Goal: Information Seeking & Learning: Learn about a topic

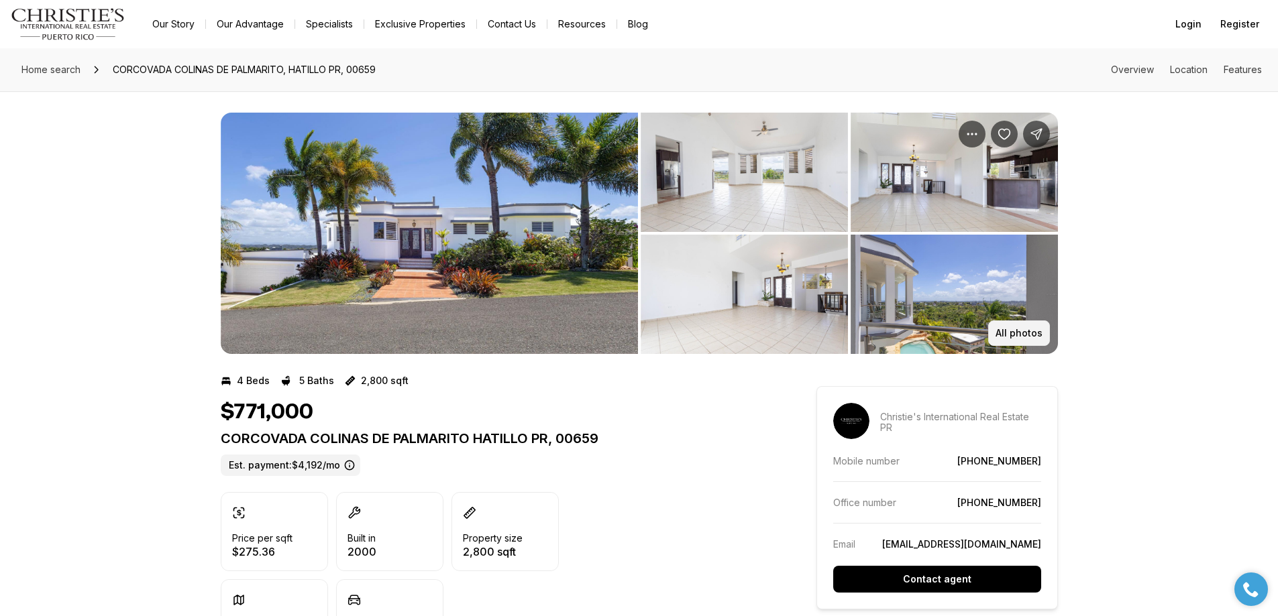
click at [1026, 334] on p "All photos" at bounding box center [1018, 333] width 47 height 11
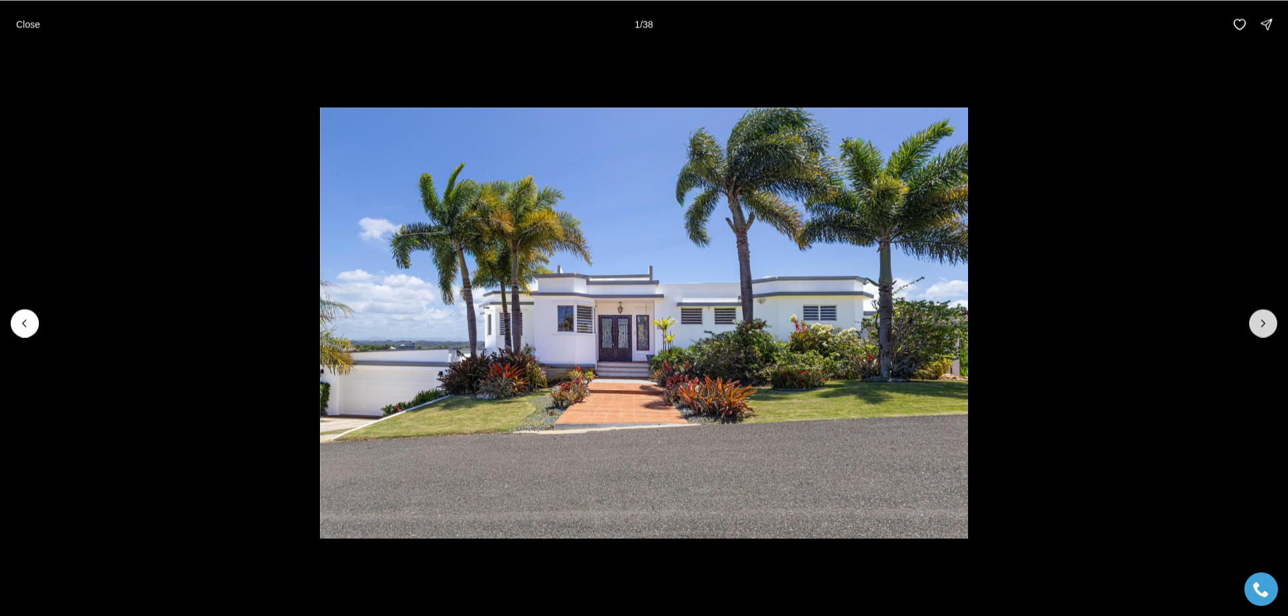
click at [1260, 321] on icon "Next slide" at bounding box center [1262, 323] width 13 height 13
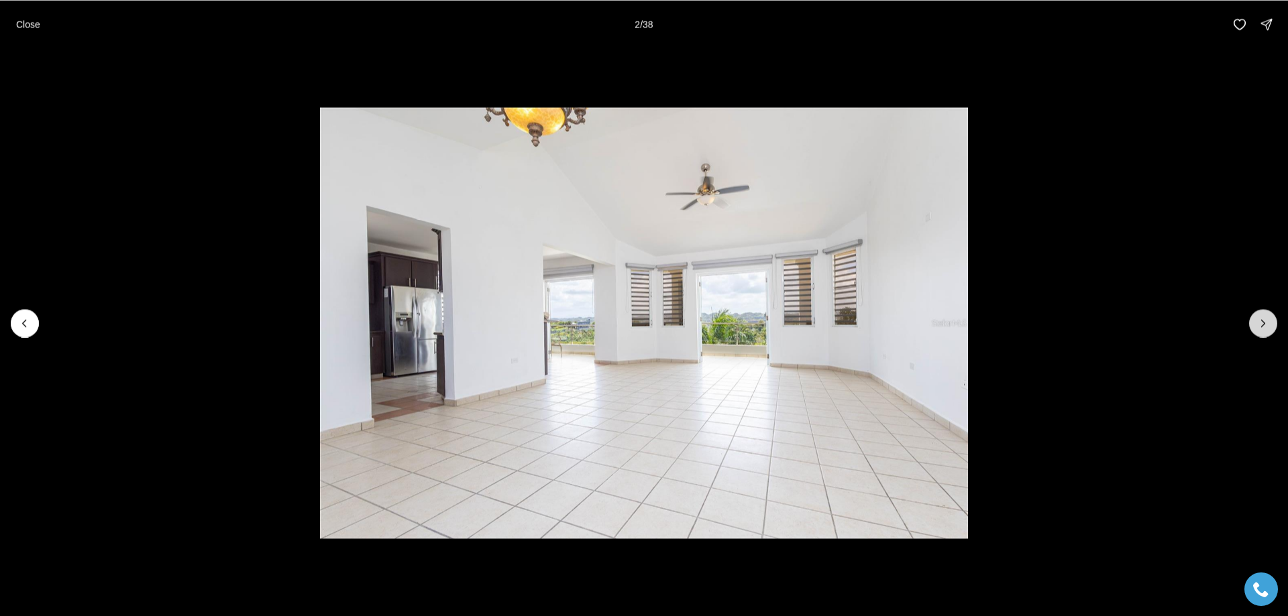
click at [1257, 322] on icon "Next slide" at bounding box center [1262, 323] width 13 height 13
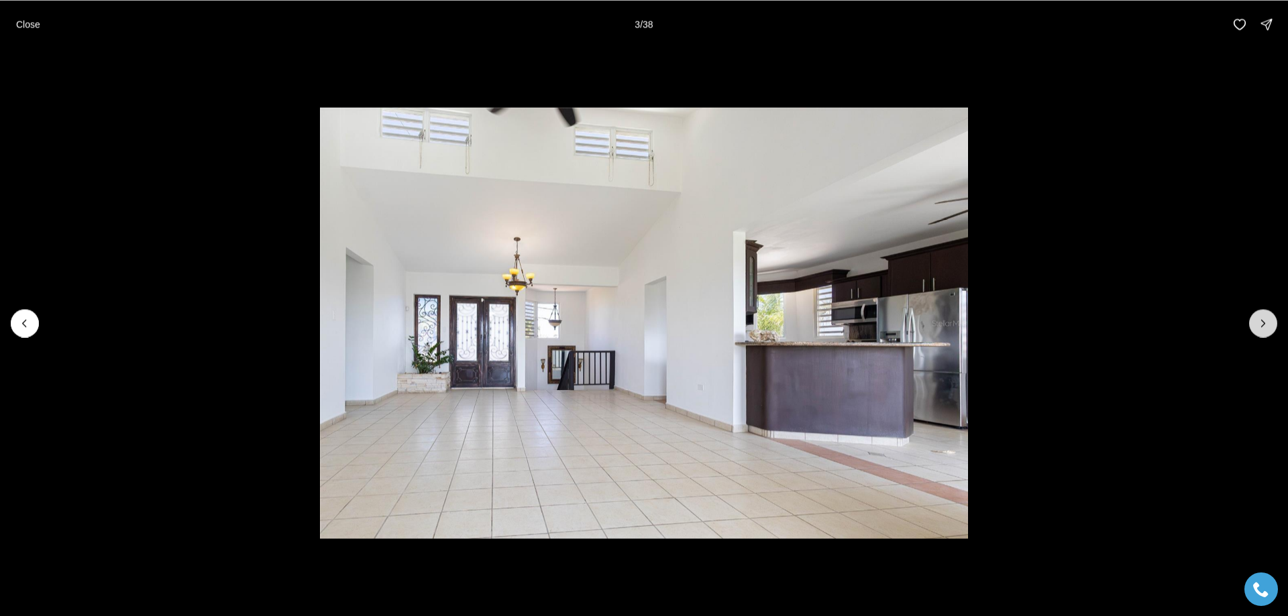
click at [1252, 322] on button "Next slide" at bounding box center [1263, 323] width 28 height 28
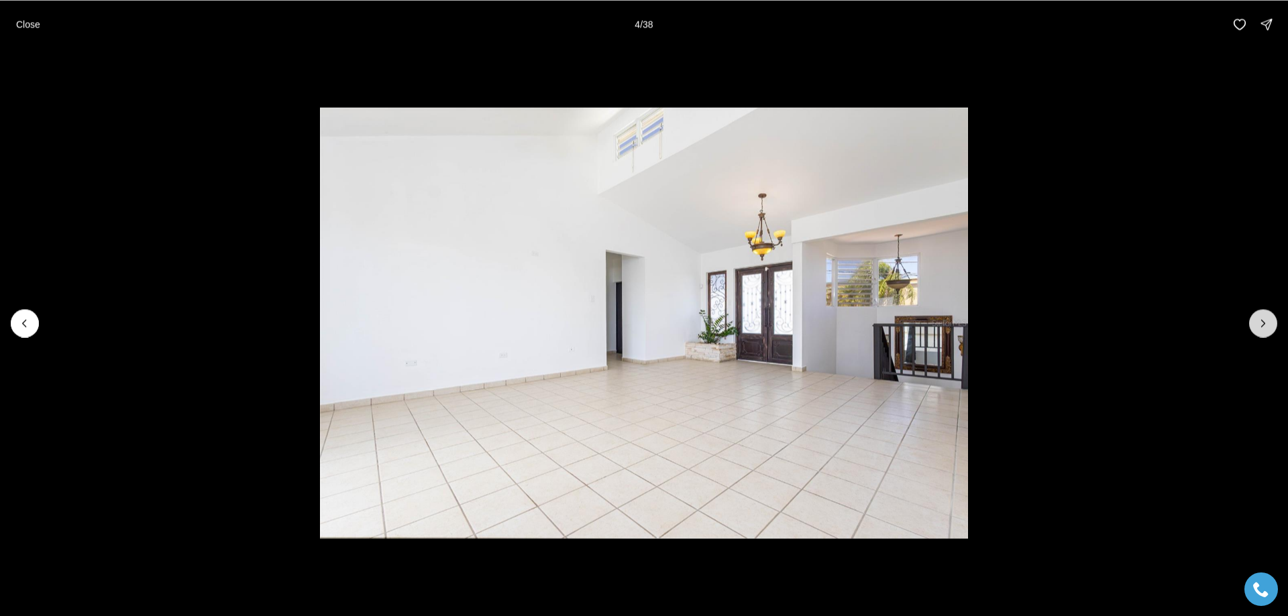
click at [1252, 322] on button "Next slide" at bounding box center [1263, 323] width 28 height 28
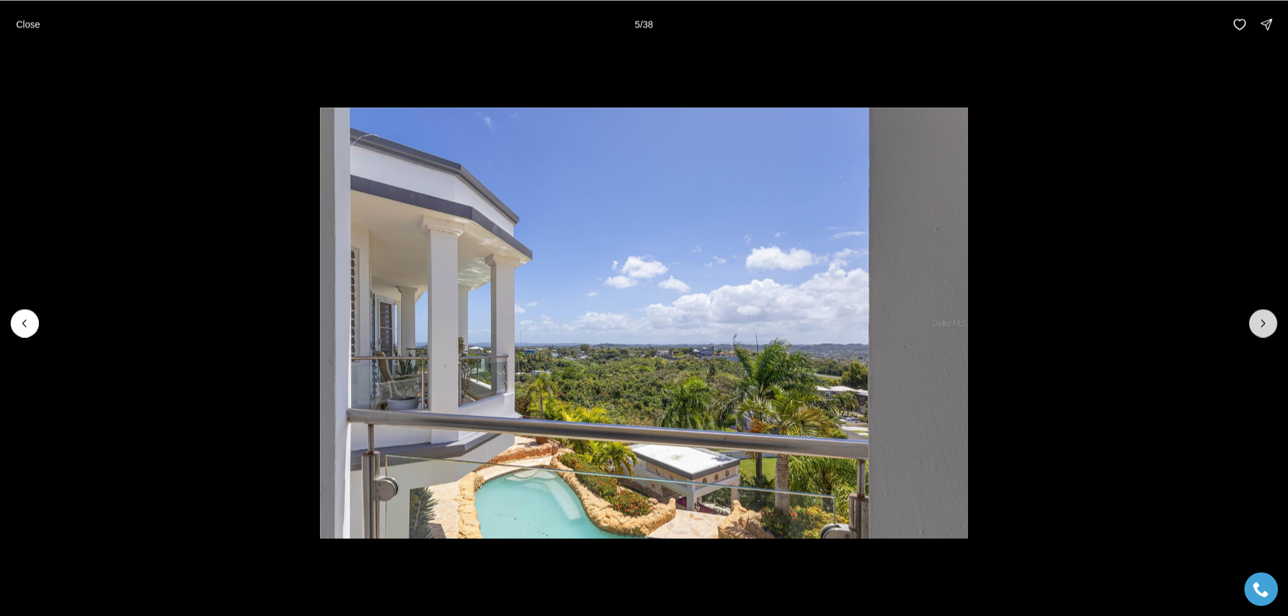
click at [1252, 322] on button "Next slide" at bounding box center [1263, 323] width 28 height 28
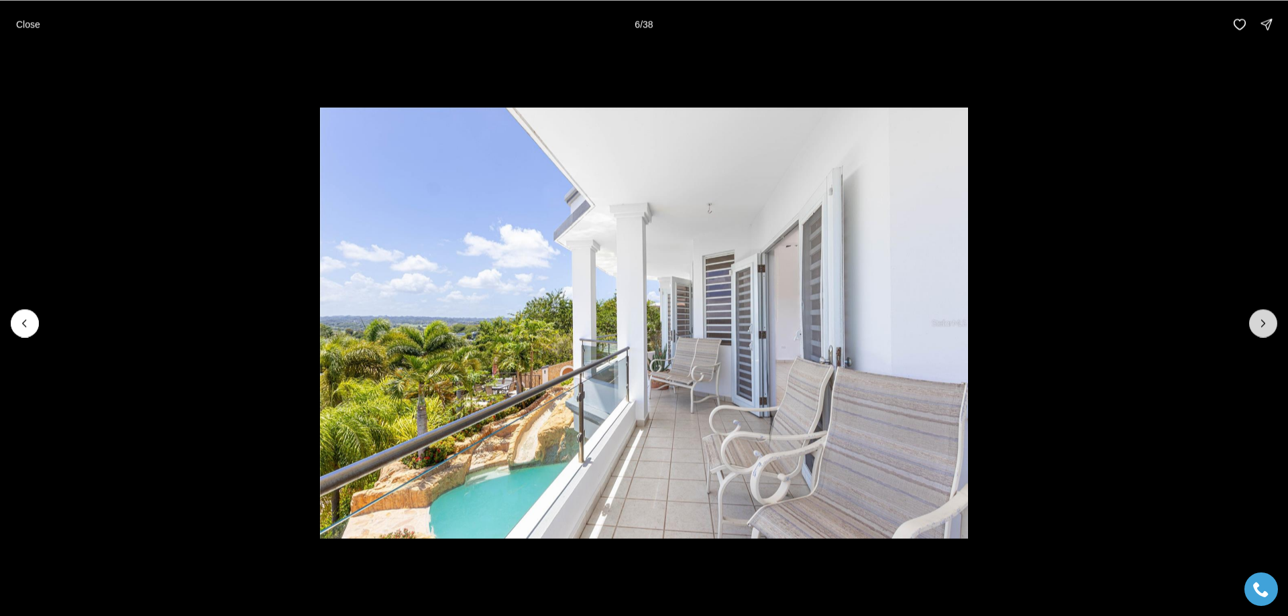
click at [1252, 322] on button "Next slide" at bounding box center [1263, 323] width 28 height 28
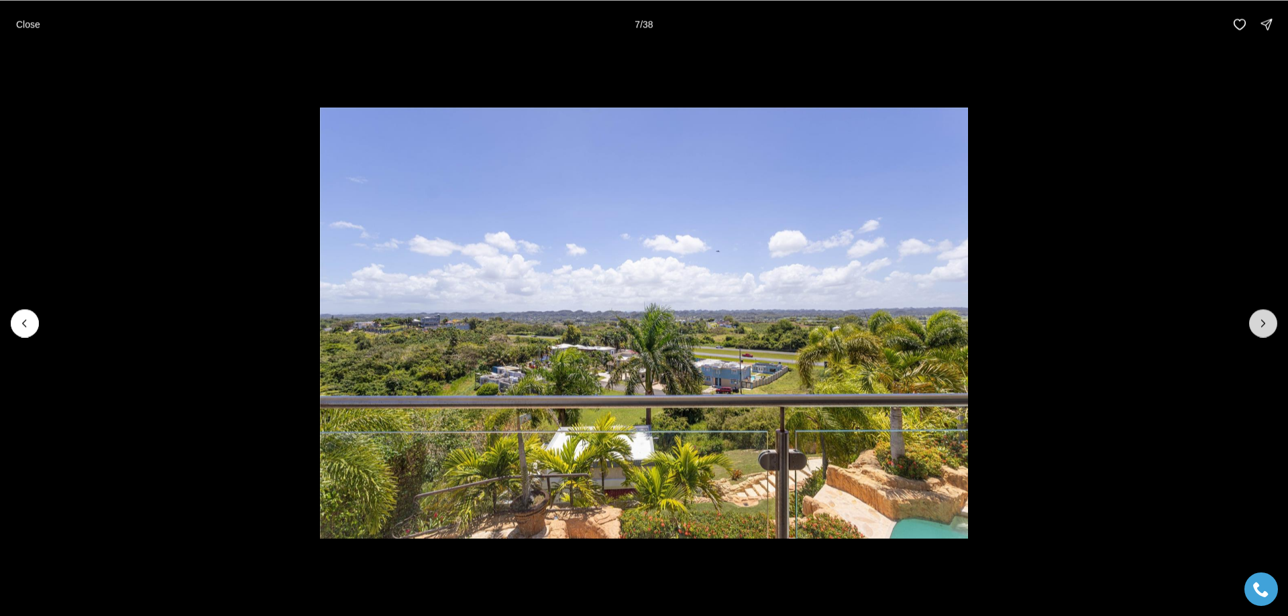
click at [1258, 325] on icon "Next slide" at bounding box center [1262, 323] width 13 height 13
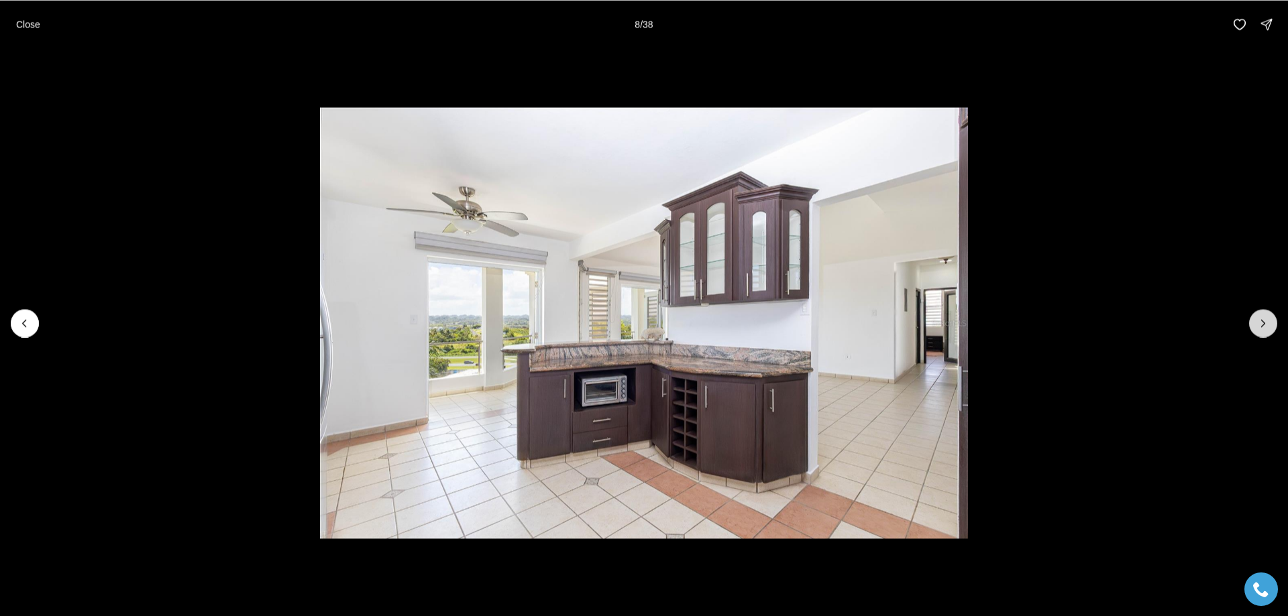
click at [1255, 325] on button "Next slide" at bounding box center [1263, 323] width 28 height 28
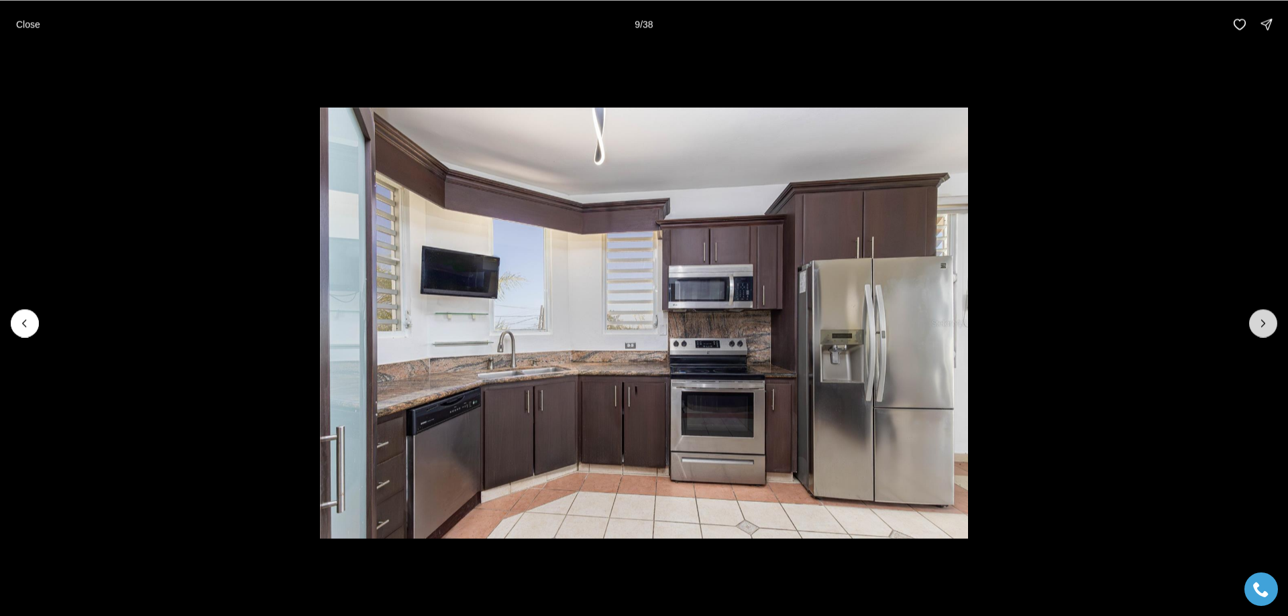
click at [1255, 321] on button "Next slide" at bounding box center [1263, 323] width 28 height 28
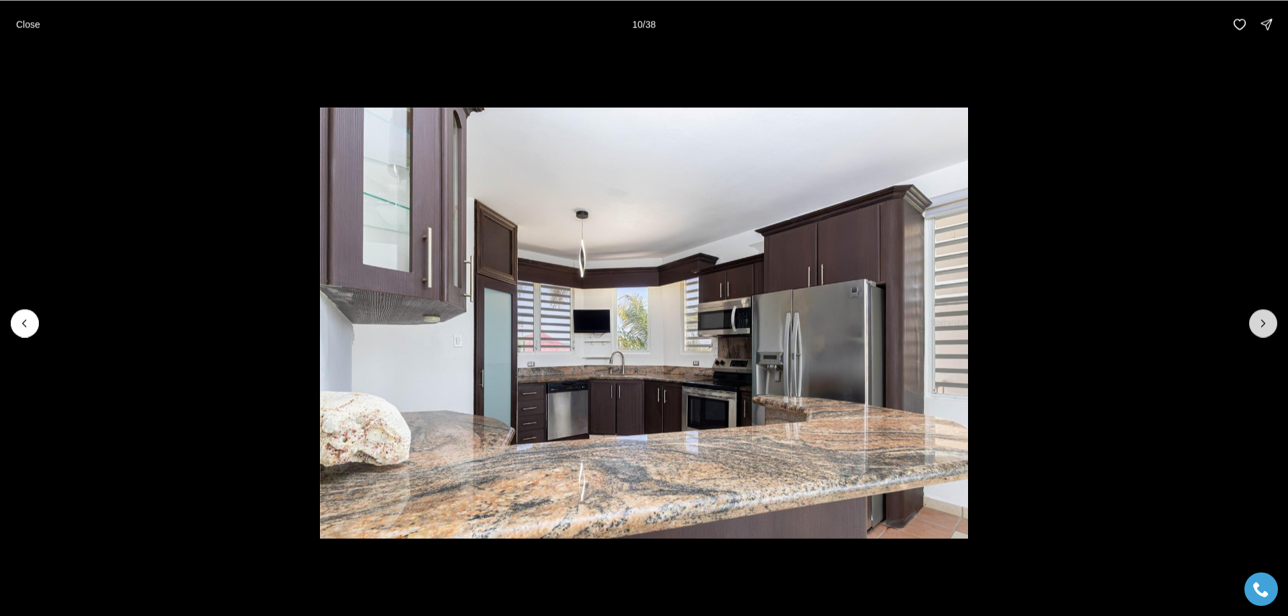
click at [1265, 326] on icon "Next slide" at bounding box center [1262, 323] width 13 height 13
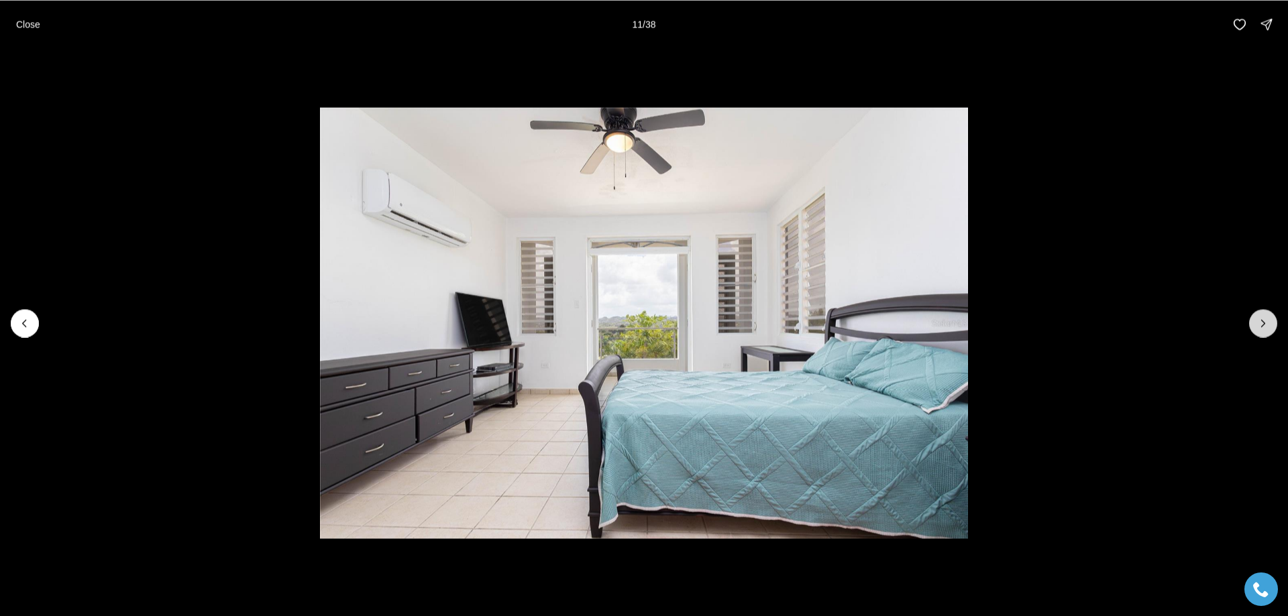
click at [1257, 318] on icon "Next slide" at bounding box center [1262, 323] width 13 height 13
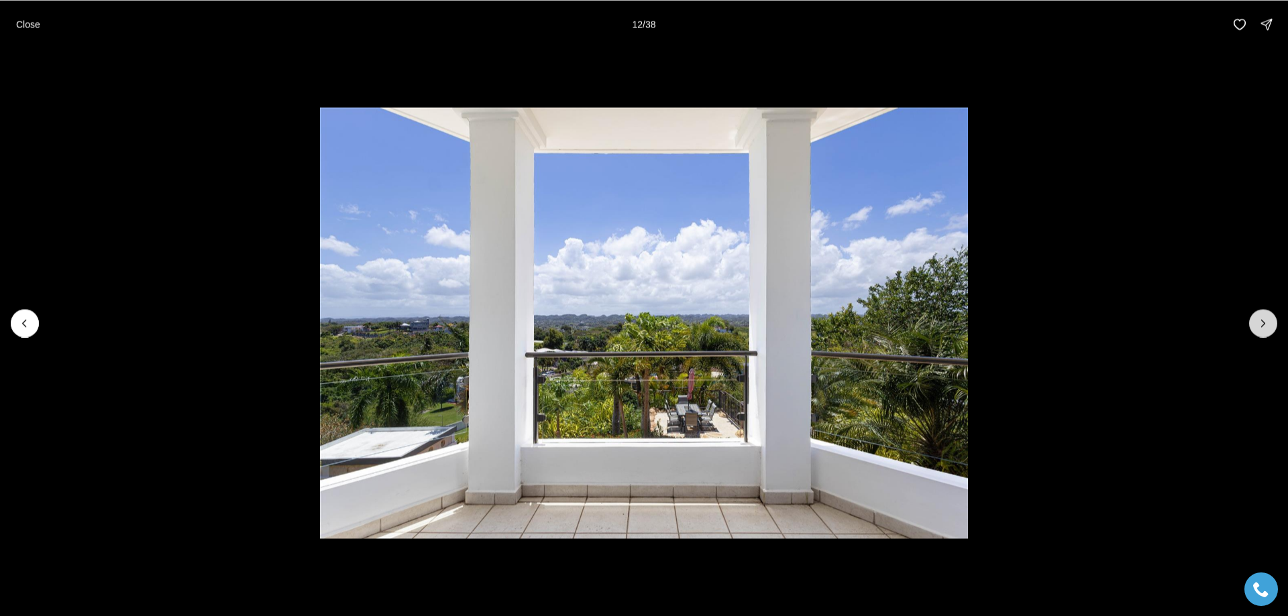
click at [1263, 324] on icon "Next slide" at bounding box center [1262, 323] width 13 height 13
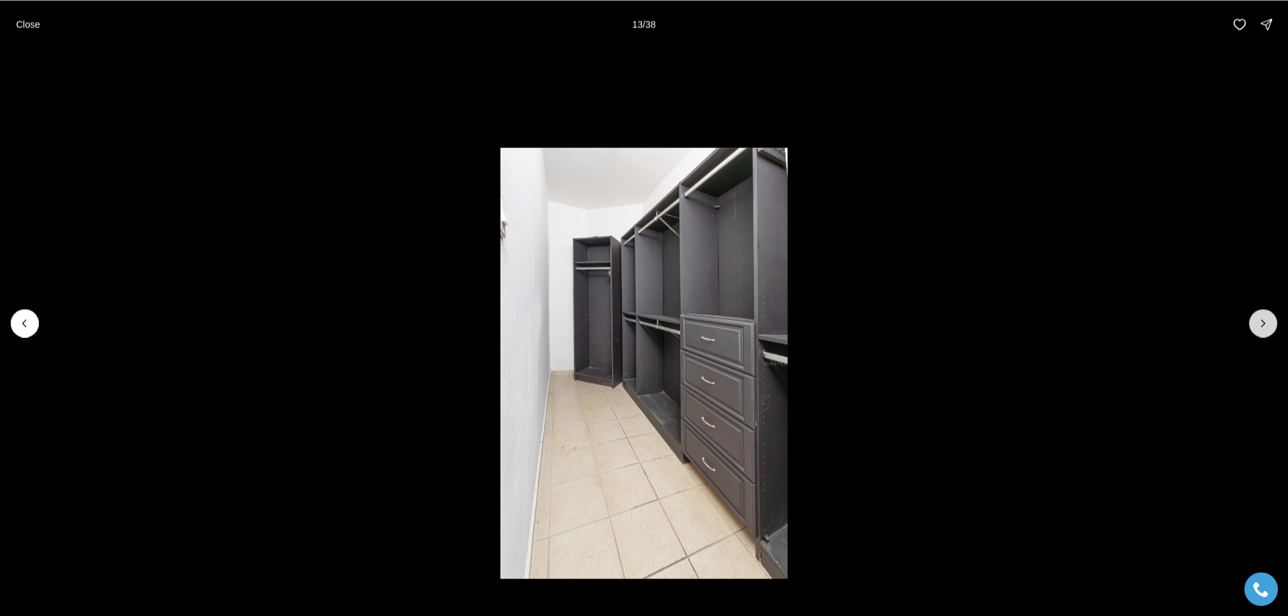
click at [1250, 322] on button "Next slide" at bounding box center [1263, 323] width 28 height 28
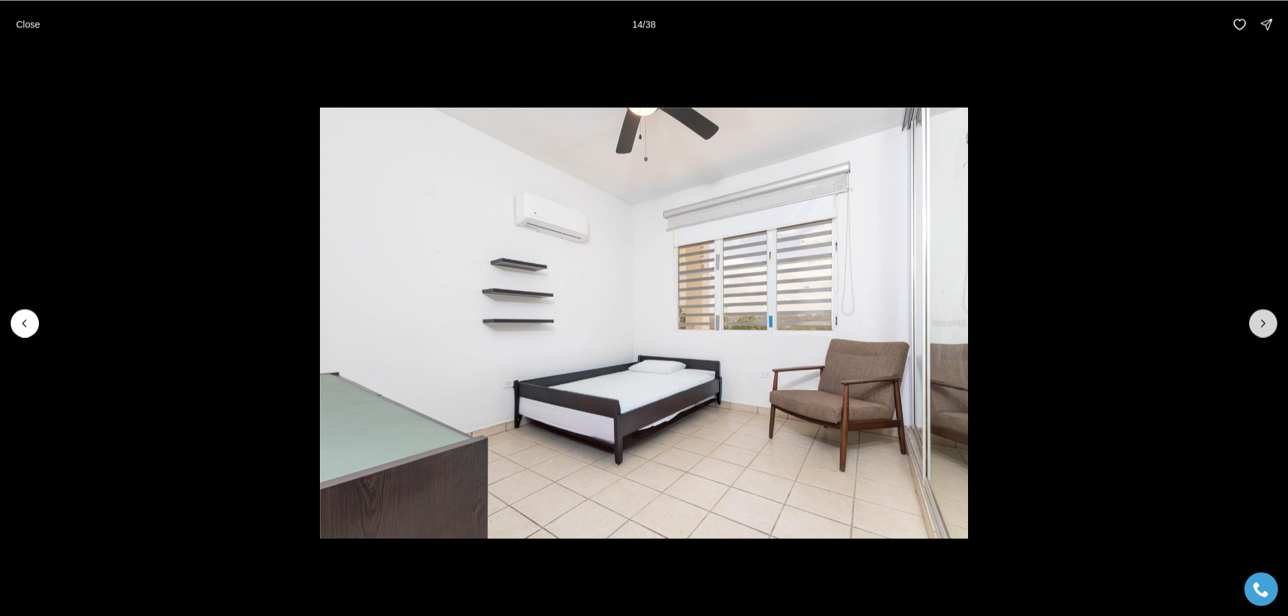
click at [1250, 322] on button "Next slide" at bounding box center [1263, 323] width 28 height 28
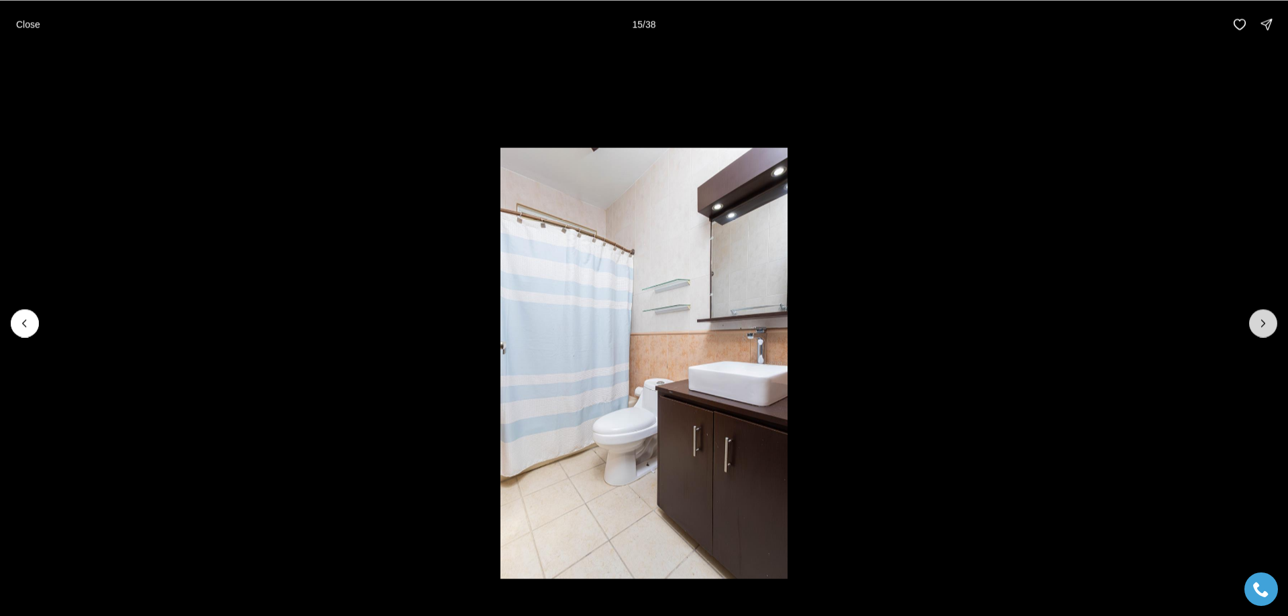
click at [1250, 322] on button "Next slide" at bounding box center [1263, 323] width 28 height 28
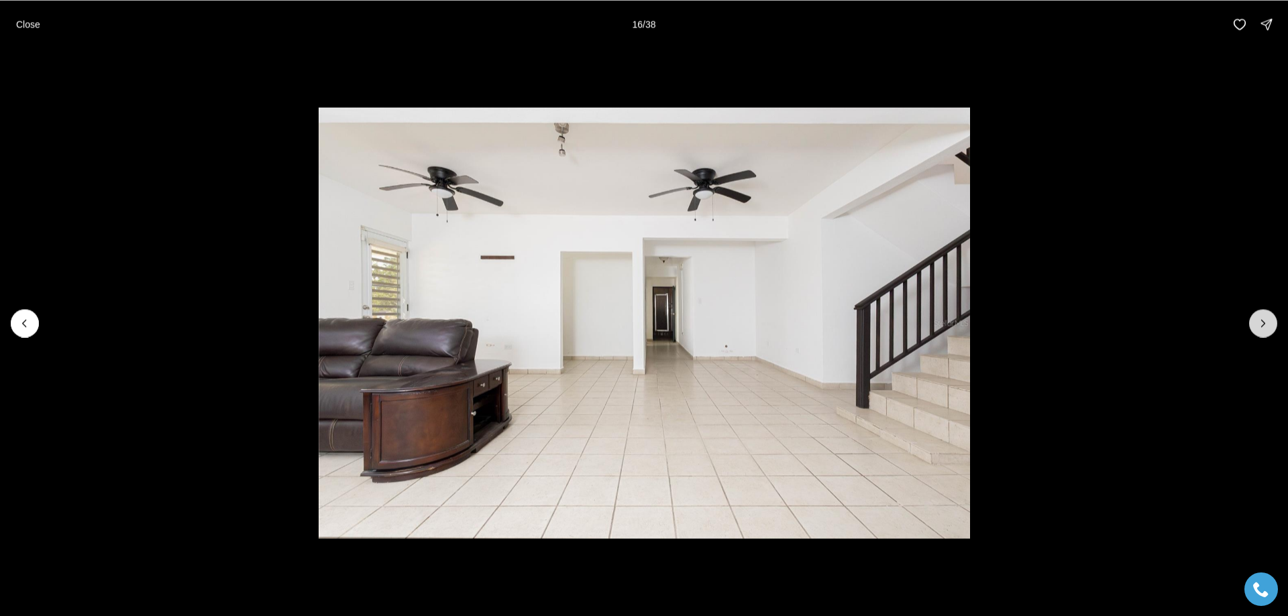
click at [1258, 322] on icon "Next slide" at bounding box center [1262, 323] width 13 height 13
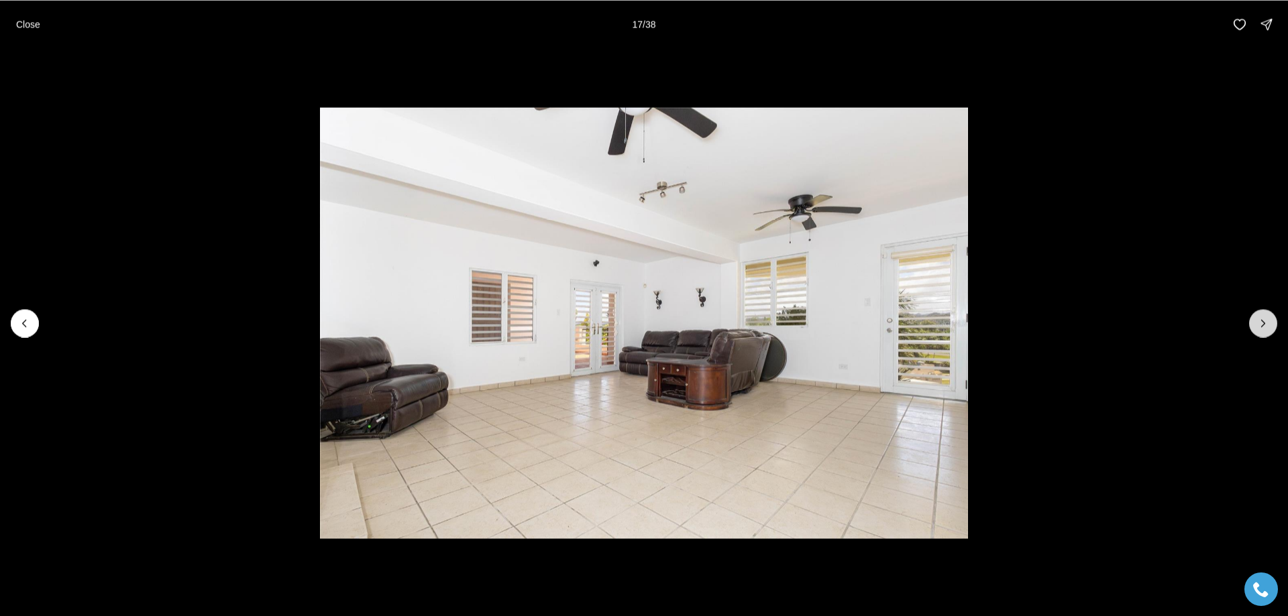
click at [1258, 322] on icon "Next slide" at bounding box center [1262, 323] width 13 height 13
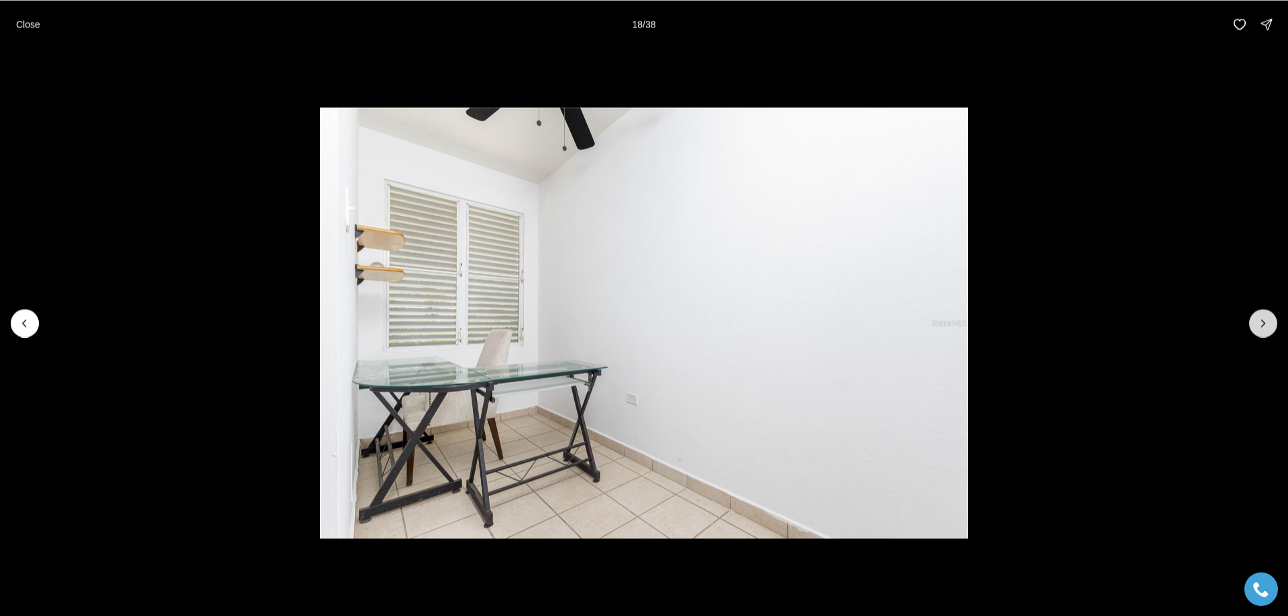
click at [1257, 321] on icon "Next slide" at bounding box center [1262, 323] width 13 height 13
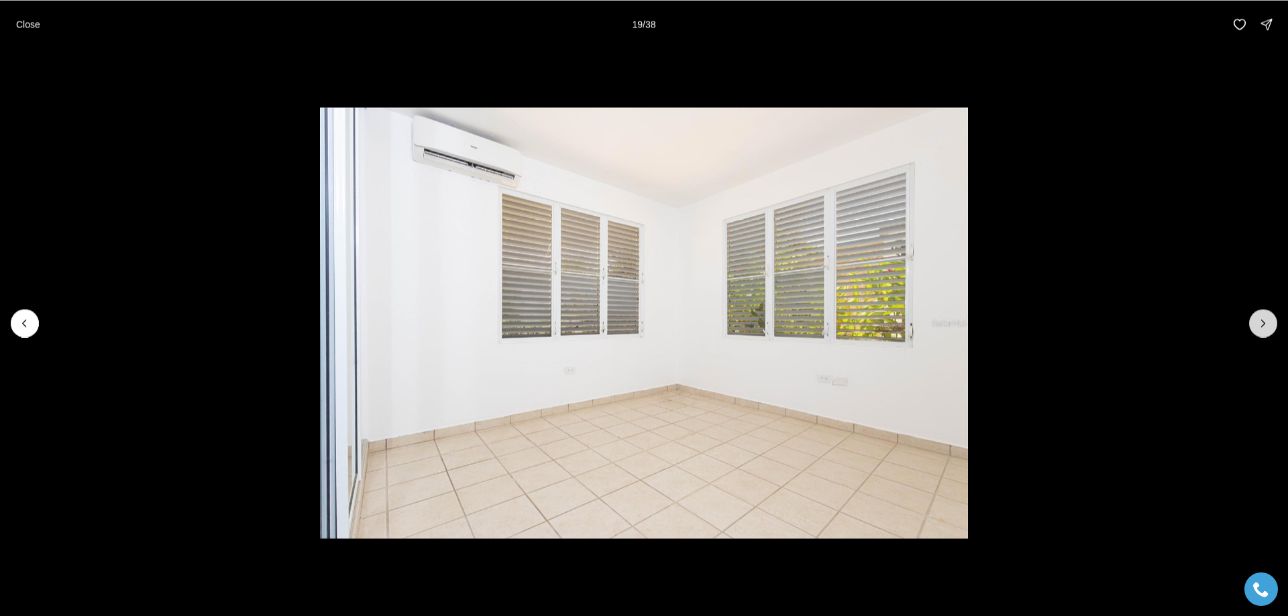
click at [1252, 320] on button "Next slide" at bounding box center [1263, 323] width 28 height 28
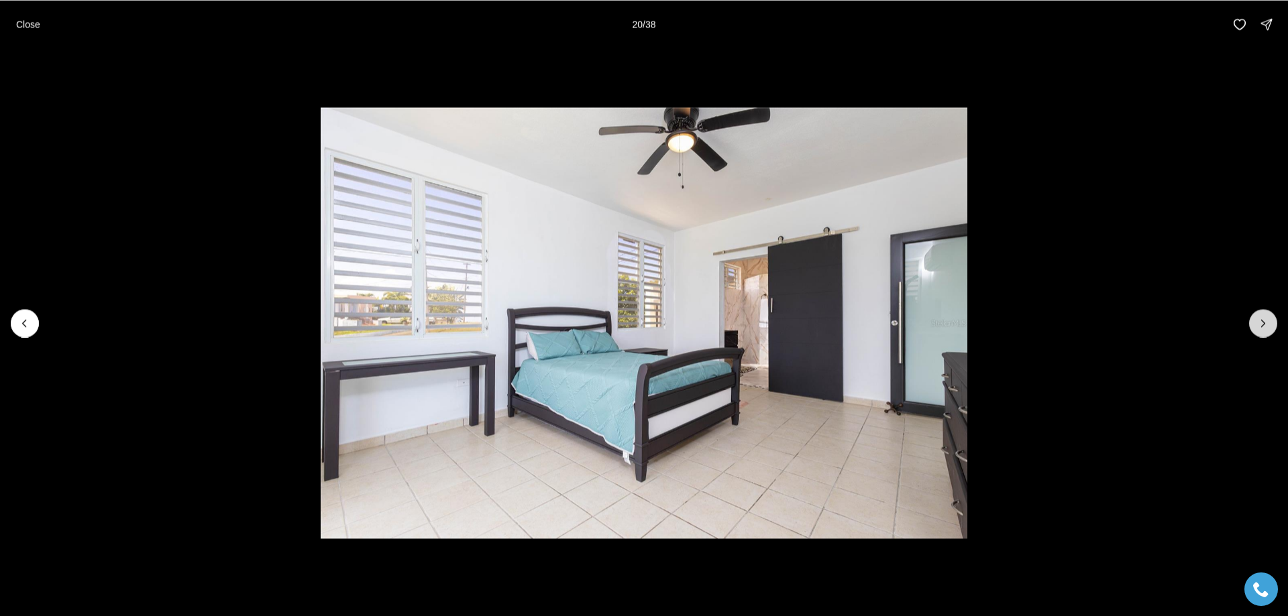
click at [1252, 320] on button "Next slide" at bounding box center [1263, 323] width 28 height 28
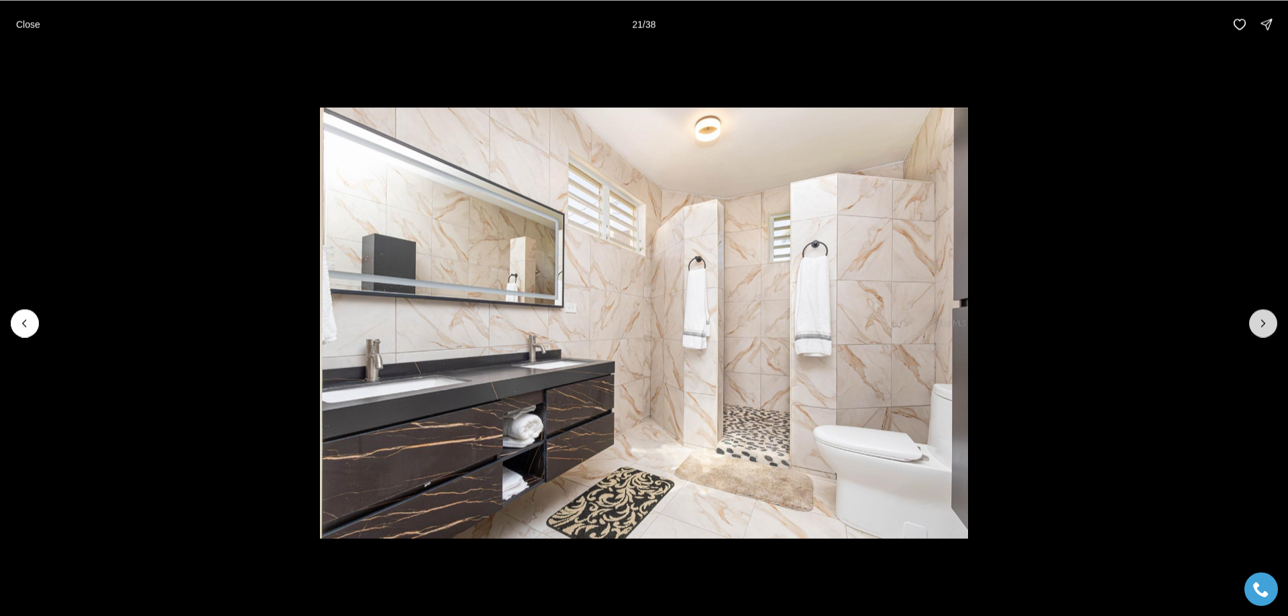
click at [1252, 320] on button "Next slide" at bounding box center [1263, 323] width 28 height 28
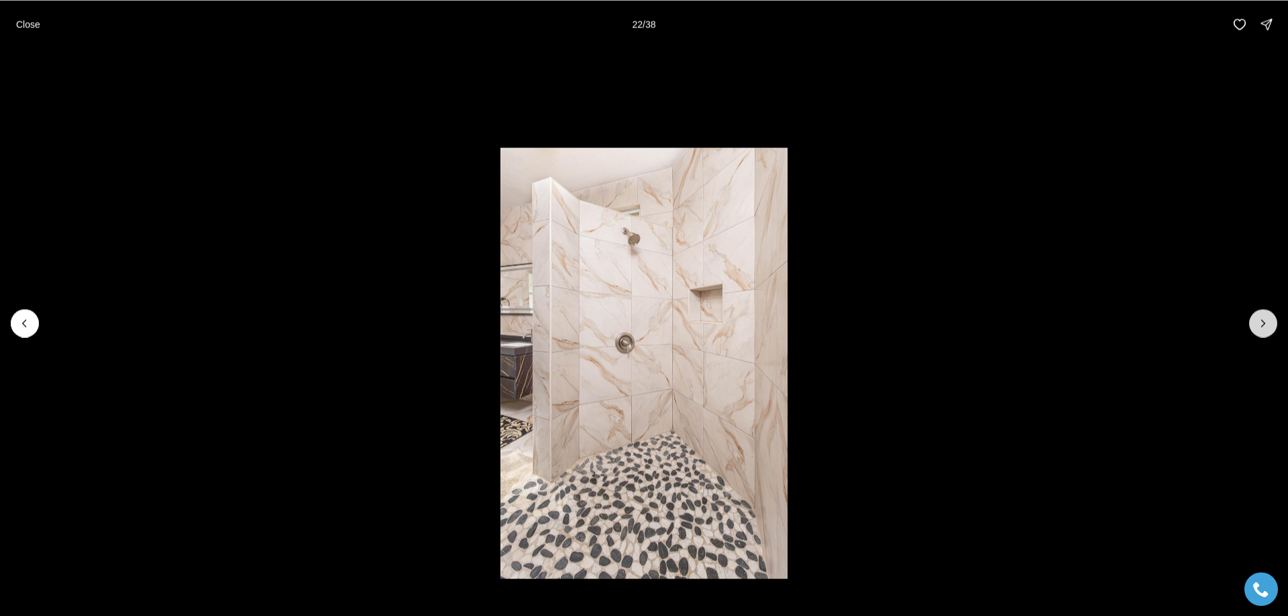
click at [1252, 320] on button "Next slide" at bounding box center [1263, 323] width 28 height 28
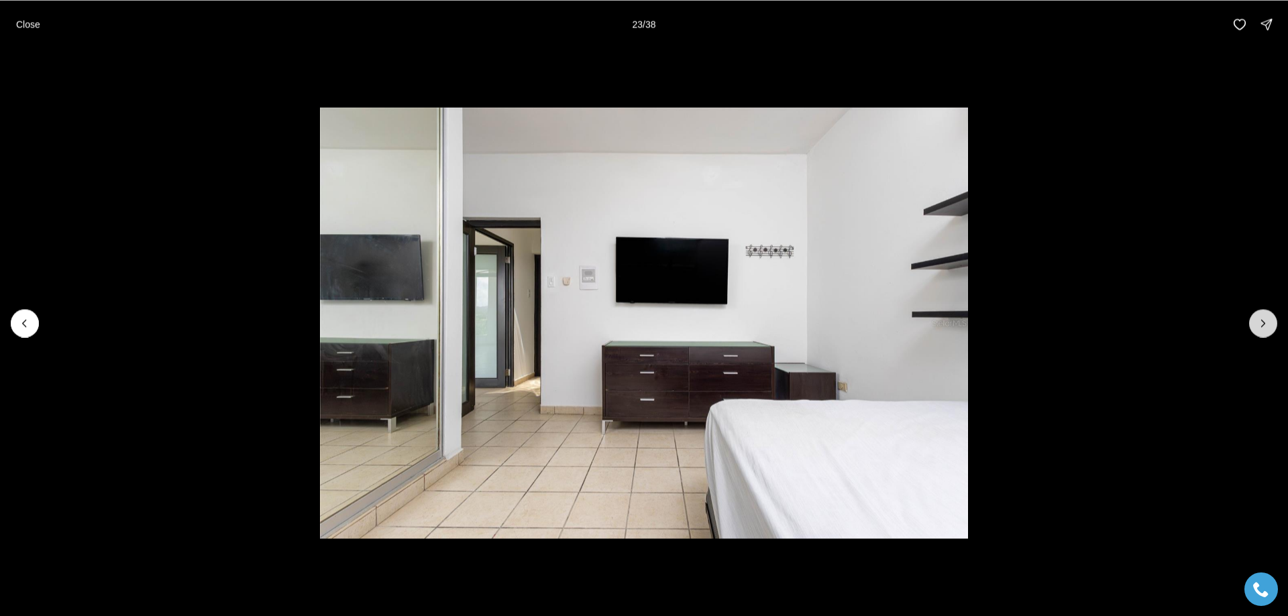
click at [1252, 320] on button "Next slide" at bounding box center [1263, 323] width 28 height 28
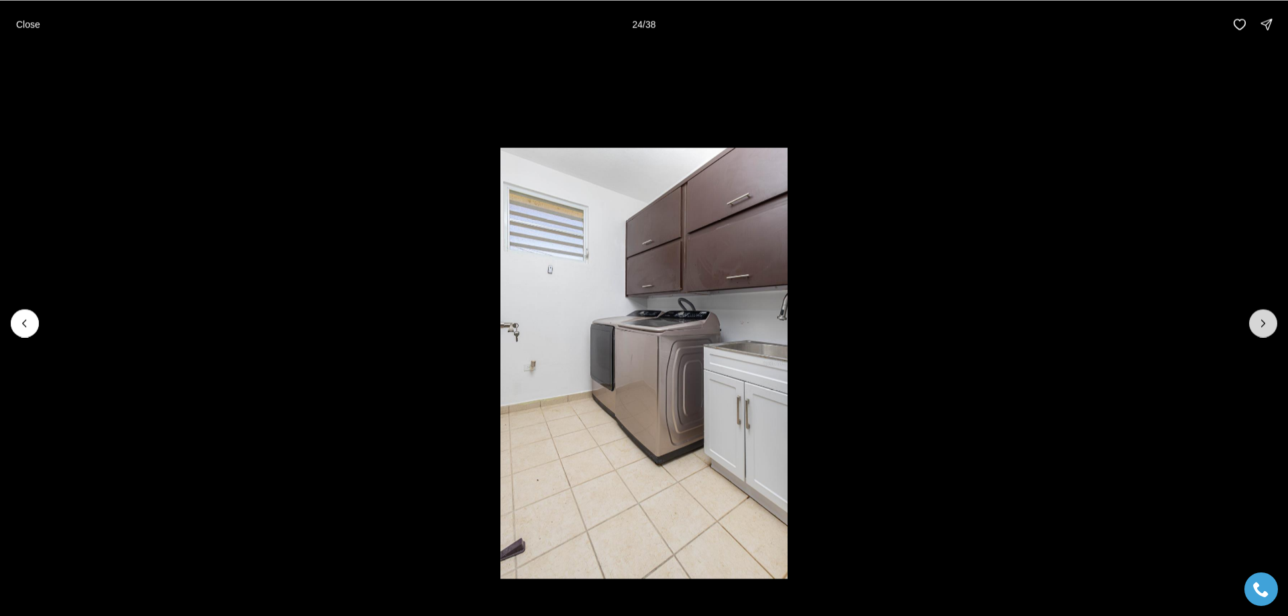
click at [1252, 320] on button "Next slide" at bounding box center [1263, 323] width 28 height 28
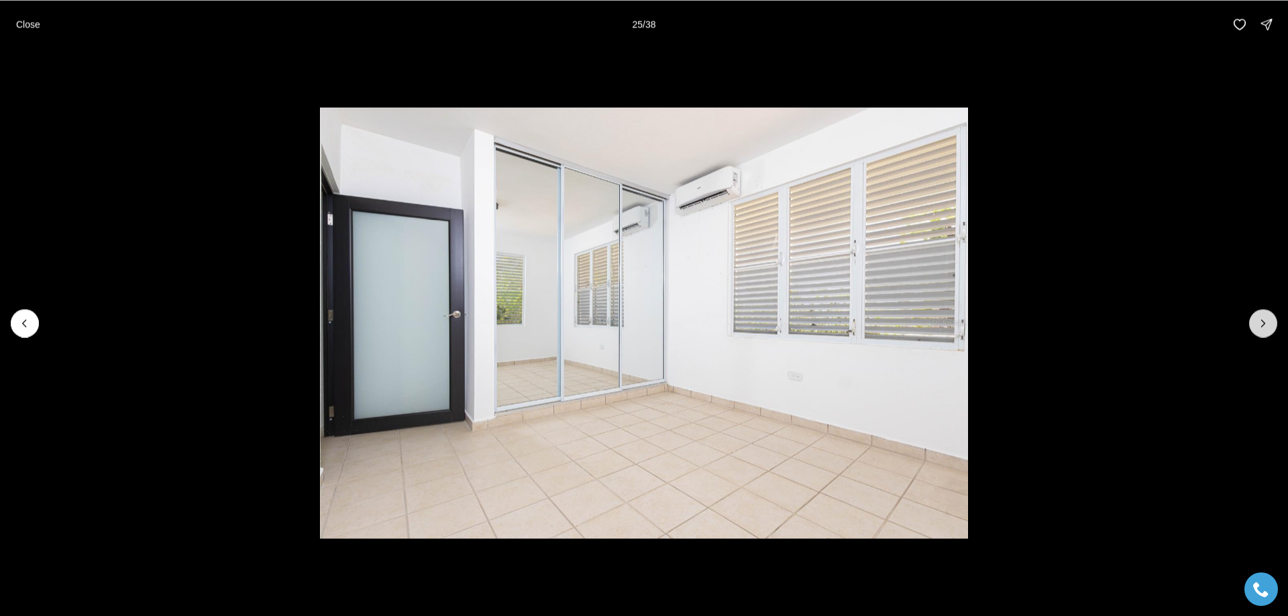
click at [1266, 319] on icon "Next slide" at bounding box center [1262, 323] width 13 height 13
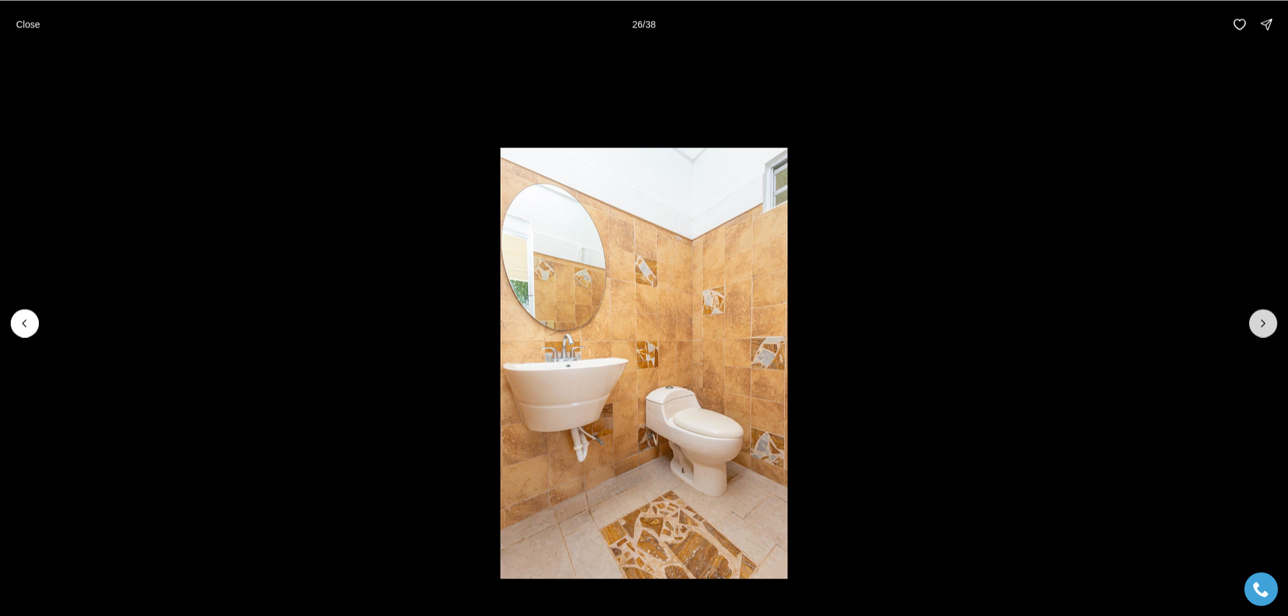
click at [1266, 318] on icon "Next slide" at bounding box center [1262, 323] width 13 height 13
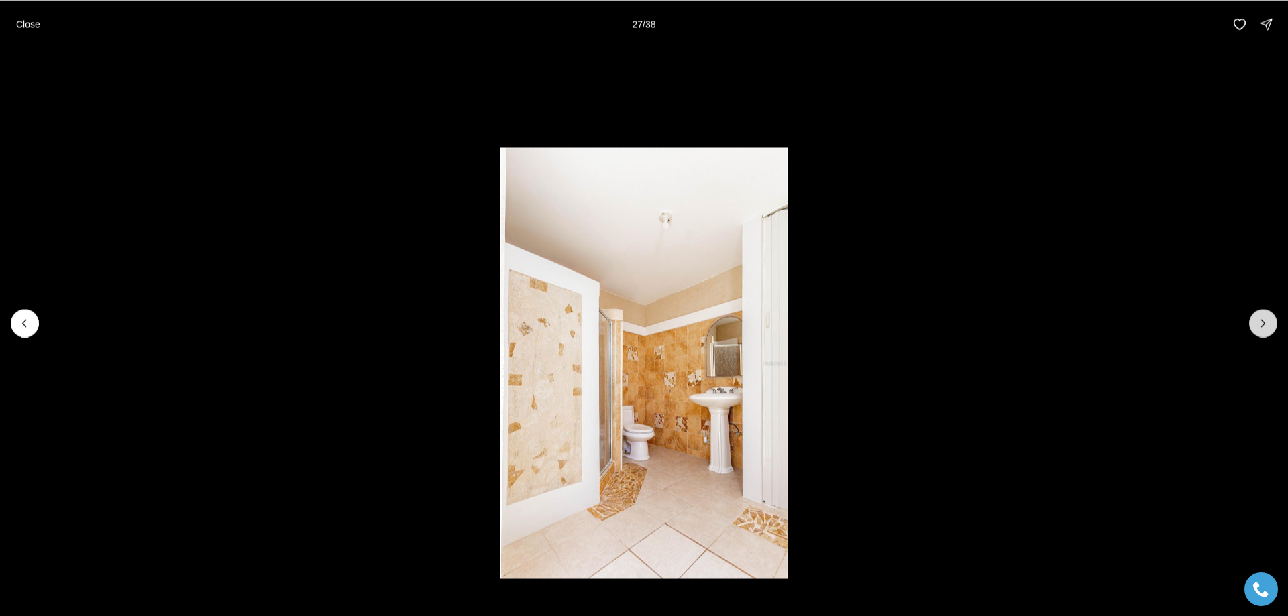
click at [1264, 320] on icon "Next slide" at bounding box center [1262, 323] width 13 height 13
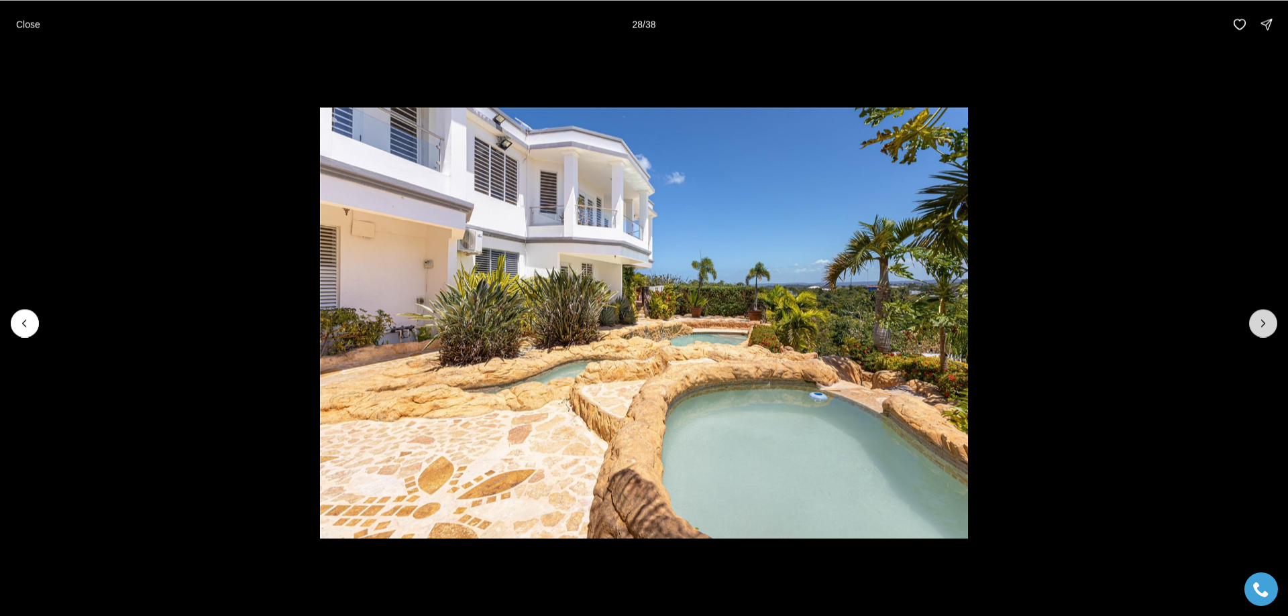
click at [1263, 321] on icon "Next slide" at bounding box center [1262, 323] width 13 height 13
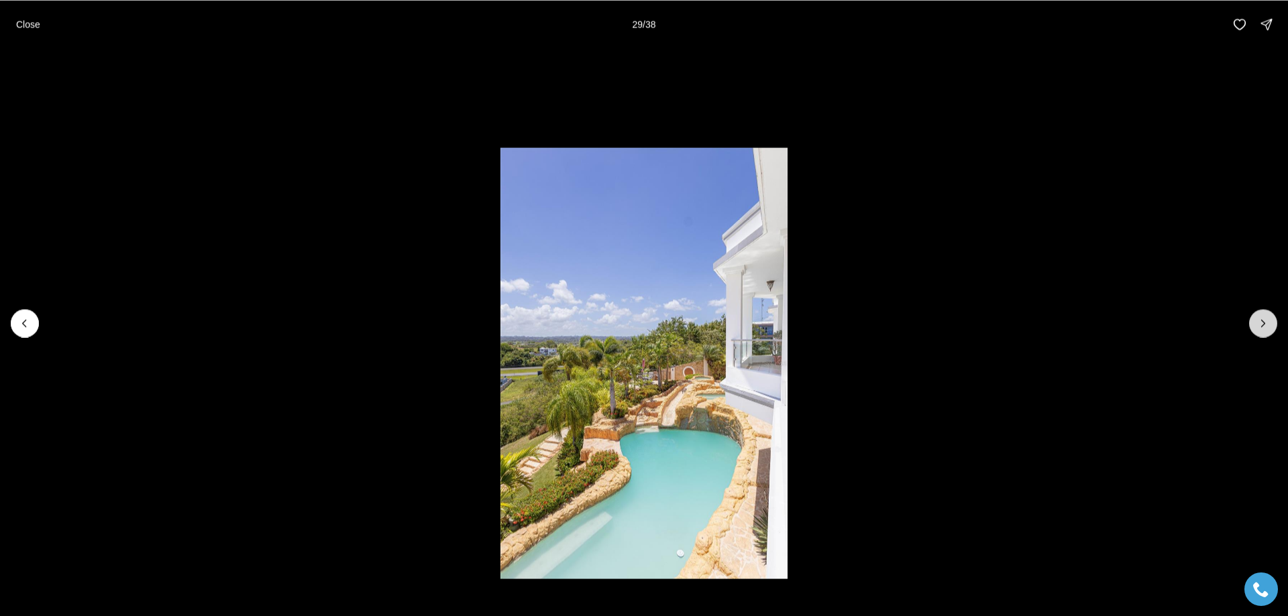
click at [1262, 321] on icon "Next slide" at bounding box center [1263, 323] width 3 height 7
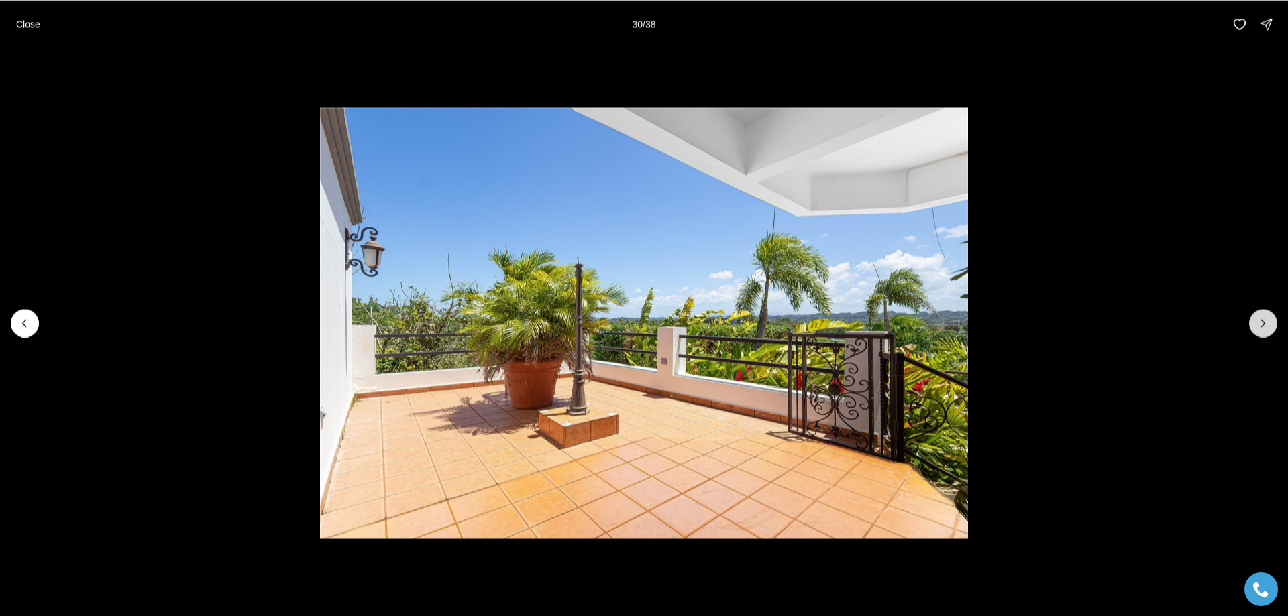
click at [1262, 323] on icon "Next slide" at bounding box center [1262, 323] width 13 height 13
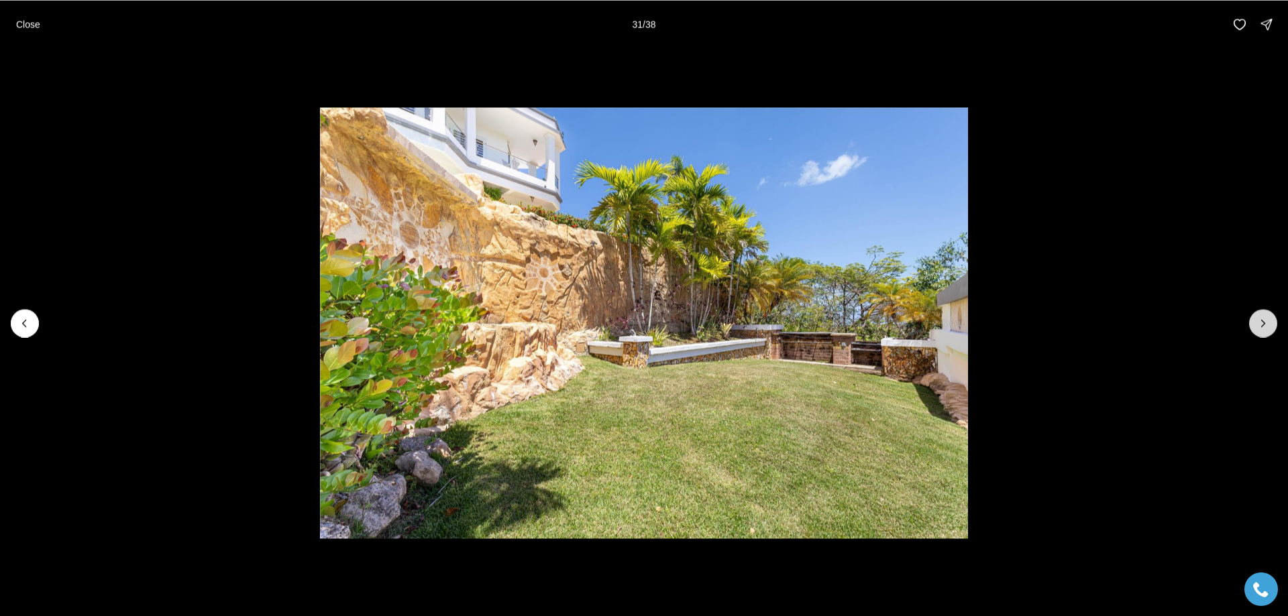
click at [1261, 323] on icon "Next slide" at bounding box center [1262, 323] width 13 height 13
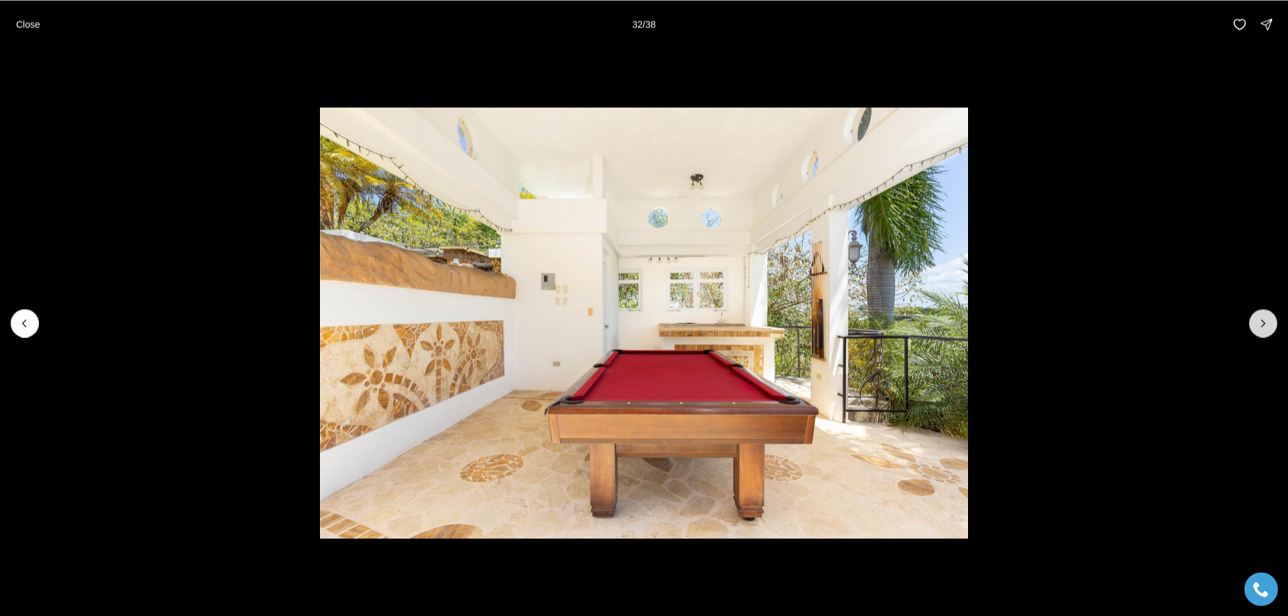
click at [1261, 323] on icon "Next slide" at bounding box center [1262, 323] width 13 height 13
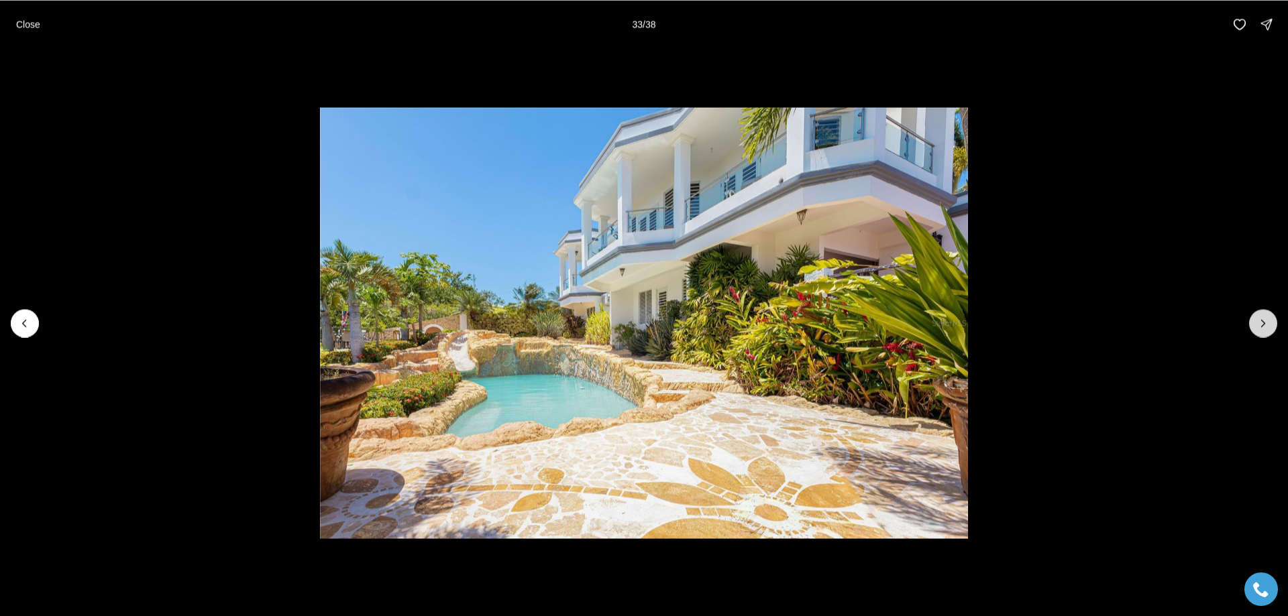
click at [1261, 323] on icon "Next slide" at bounding box center [1262, 323] width 13 height 13
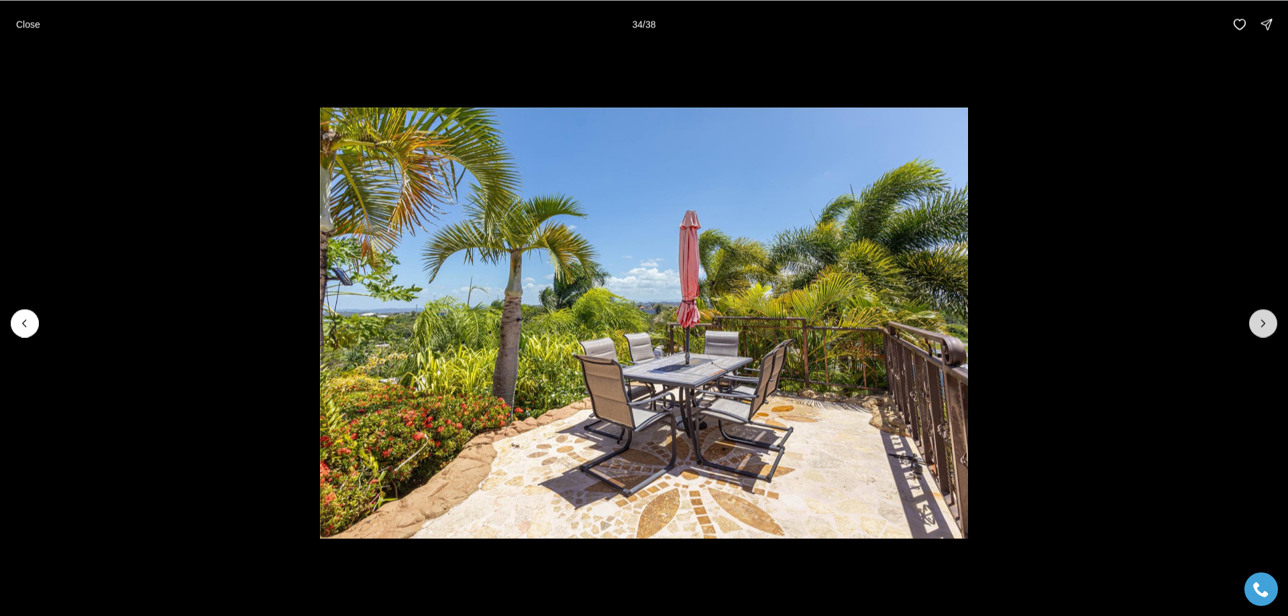
click at [1261, 323] on icon "Next slide" at bounding box center [1262, 323] width 13 height 13
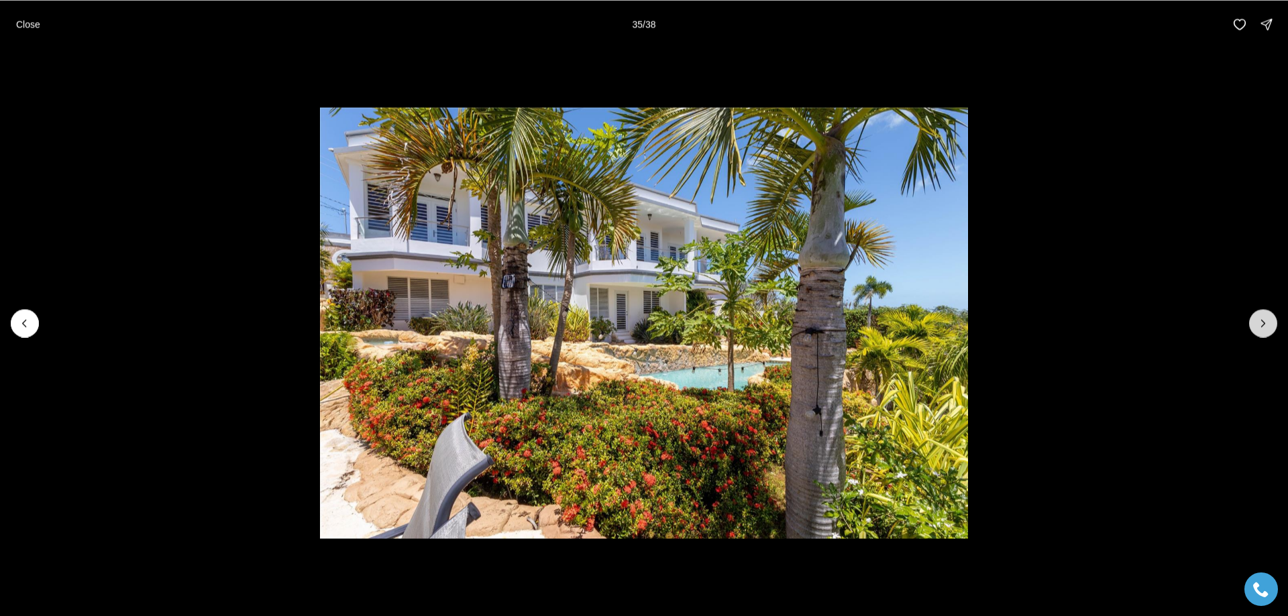
click at [1259, 325] on icon "Next slide" at bounding box center [1262, 323] width 13 height 13
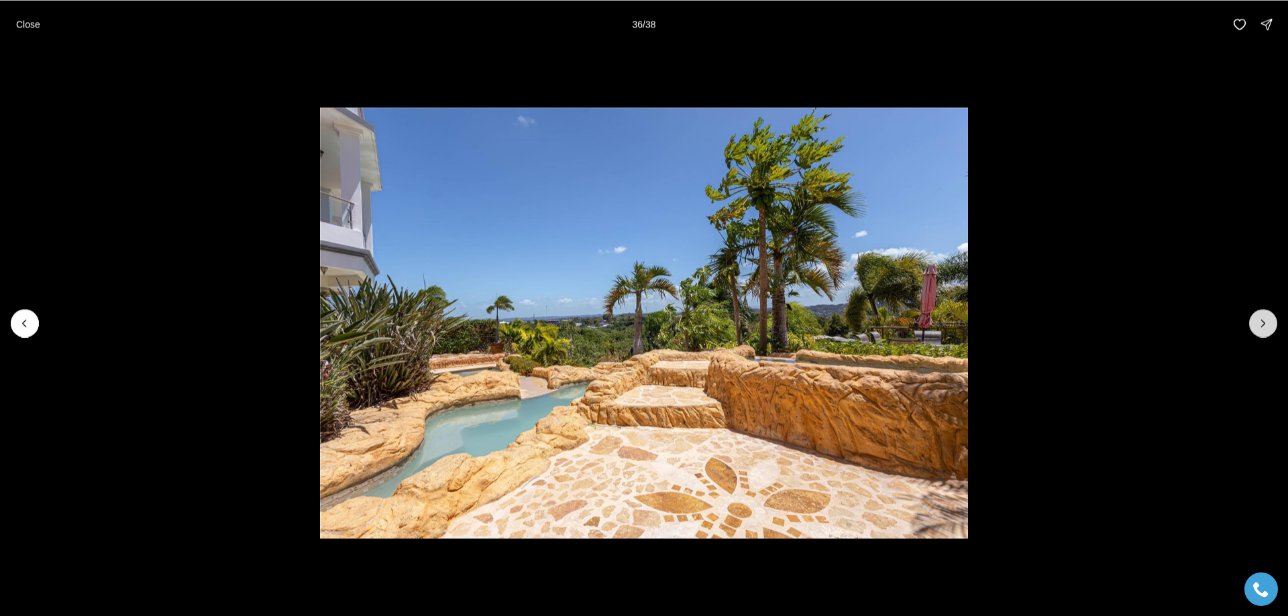
click at [1258, 325] on icon "Next slide" at bounding box center [1262, 323] width 13 height 13
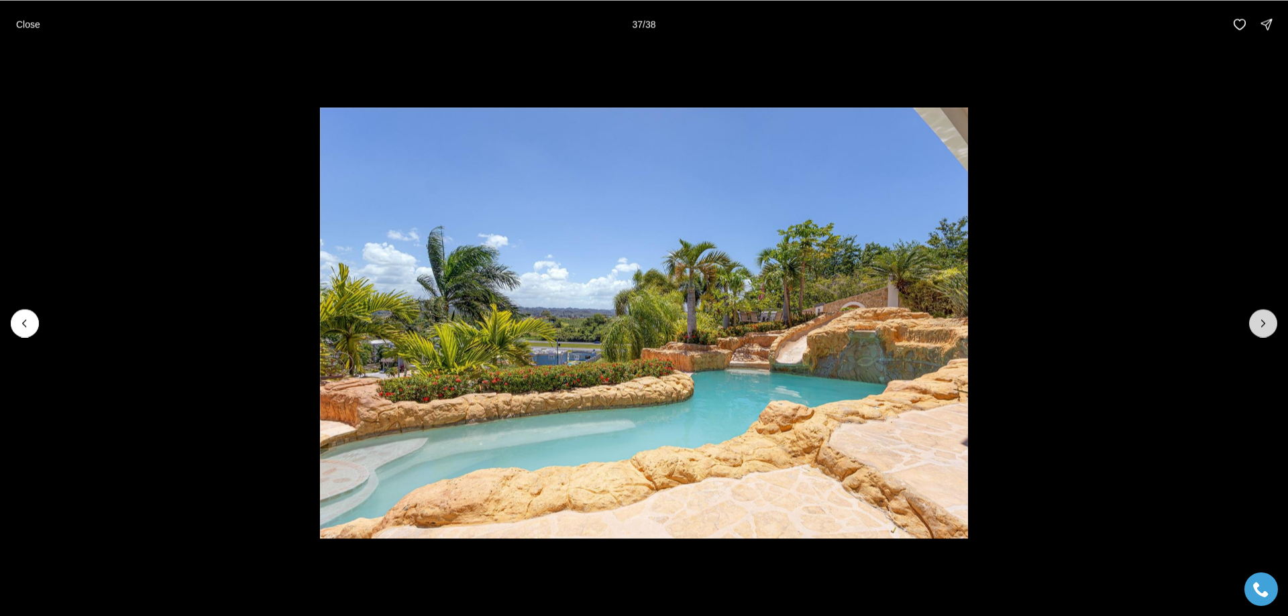
click at [1258, 325] on icon "Next slide" at bounding box center [1262, 323] width 13 height 13
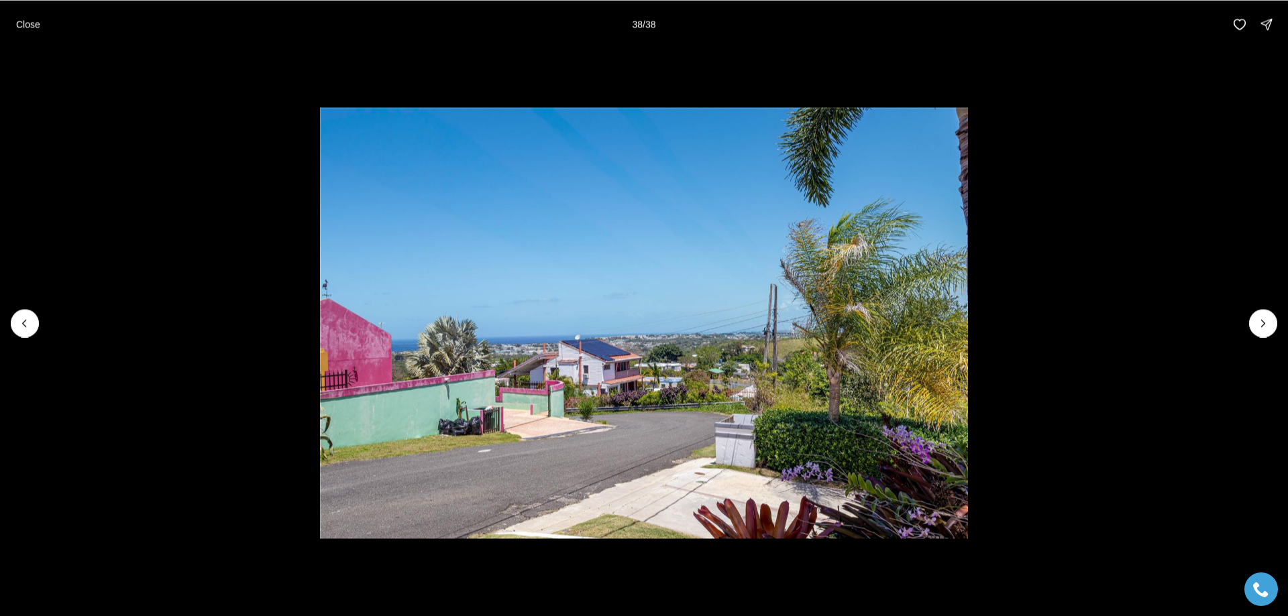
click at [1252, 323] on div at bounding box center [1263, 323] width 28 height 28
click at [21, 23] on p "Close" at bounding box center [28, 24] width 24 height 11
